Goal: Information Seeking & Learning: Learn about a topic

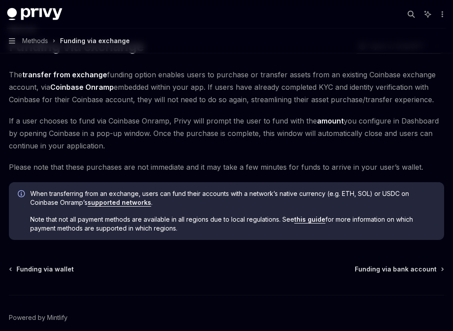
scroll to position [50, 0]
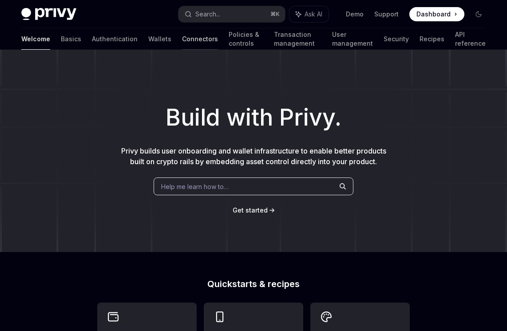
click at [182, 35] on link "Connectors" at bounding box center [200, 38] width 36 height 21
type textarea "*"
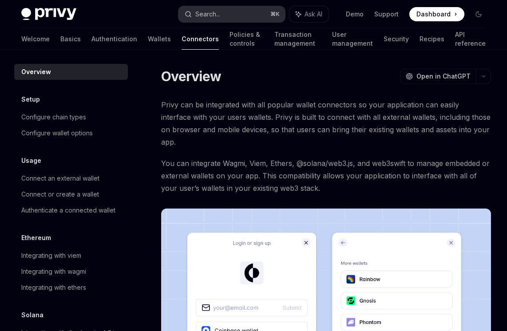
click at [208, 13] on div "Search..." at bounding box center [207, 14] width 25 height 11
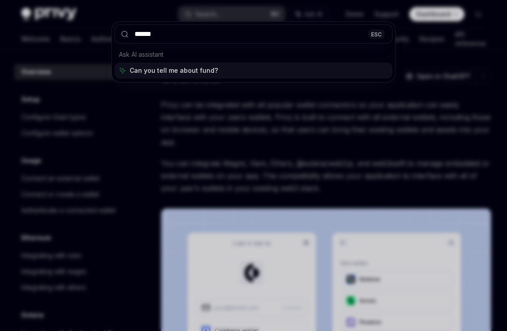
type input "*******"
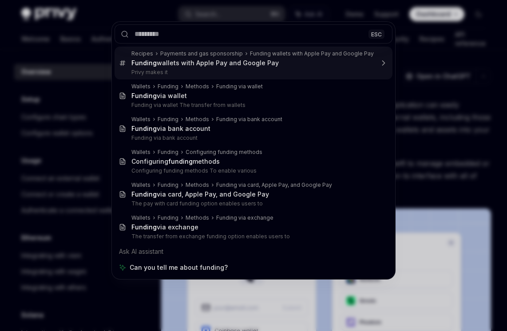
type textarea "*"
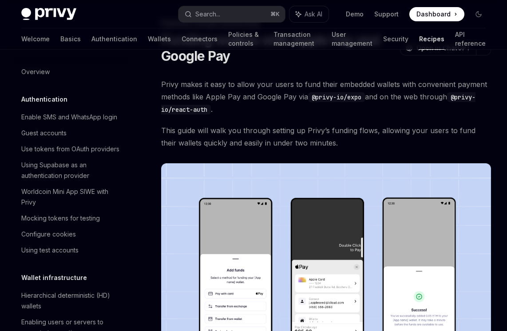
scroll to position [750, 0]
